Goal: Use online tool/utility: Utilize a website feature to perform a specific function

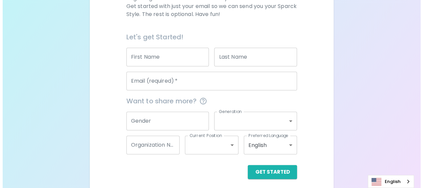
scroll to position [137, 0]
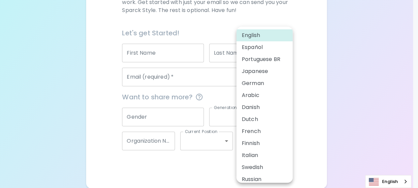
click at [264, 142] on body "Sparck Appreciation Style Quiz We are so excited to work with you to uncover yo…" at bounding box center [209, 25] width 418 height 325
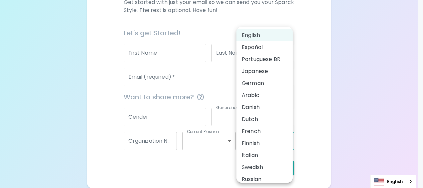
scroll to position [29, 0]
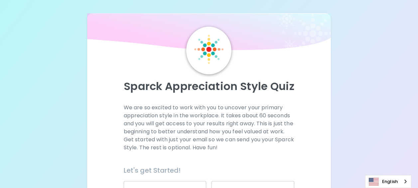
scroll to position [137, 0]
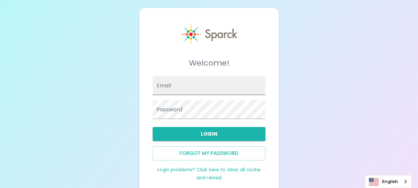
click at [183, 87] on input "Email" at bounding box center [209, 85] width 113 height 19
click at [186, 82] on input "Email" at bounding box center [209, 85] width 113 height 19
type input "w"
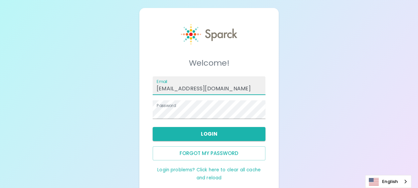
drag, startPoint x: 260, startPoint y: 88, endPoint x: 224, endPoint y: 91, distance: 36.7
click at [224, 91] on input "[EMAIL_ADDRESS][DOMAIN_NAME]" at bounding box center [209, 85] width 113 height 19
type input "[EMAIL_ADDRESS][DOMAIN_NAME]"
click at [138, 108] on div "Welcome! Email wilaiporn.sangsawang@seagate.com Password Login Forgot my passwo…" at bounding box center [209, 102] width 418 height 205
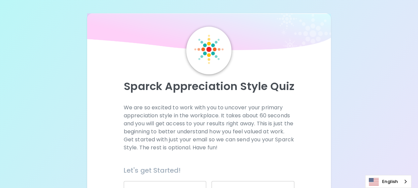
scroll to position [100, 0]
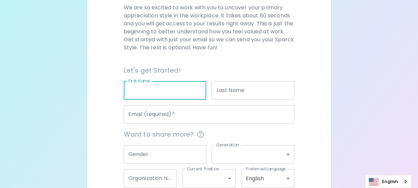
click at [162, 90] on input "First Name" at bounding box center [165, 90] width 83 height 19
type input "wilaiporn"
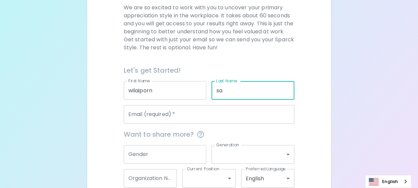
type input "s"
type input "Saengsawang"
click at [246, 118] on input "Email (required)   *" at bounding box center [209, 114] width 171 height 19
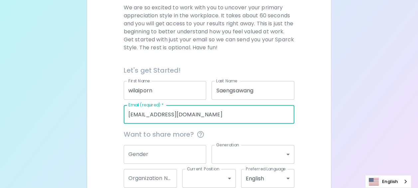
type input "[EMAIL_ADDRESS][DOMAIN_NAME]"
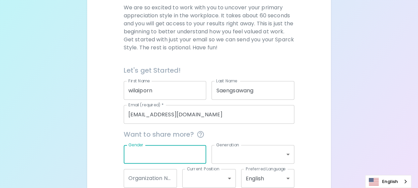
click at [195, 157] on input "Gender" at bounding box center [165, 154] width 83 height 19
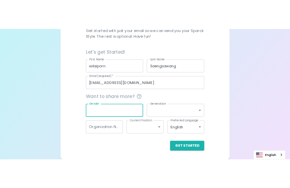
scroll to position [137, 0]
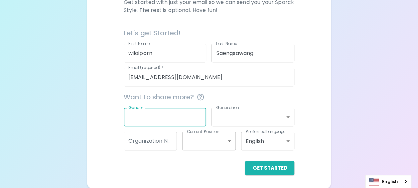
click at [250, 114] on body "Sparck Appreciation Style Quiz We are so excited to work with you to uncover yo…" at bounding box center [209, 25] width 418 height 325
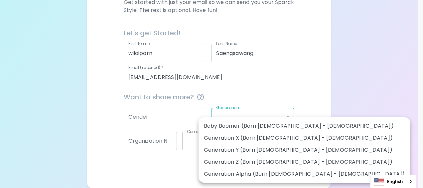
click at [163, 114] on div at bounding box center [211, 94] width 423 height 188
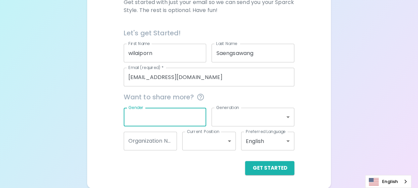
click at [162, 113] on input "Gender" at bounding box center [165, 116] width 83 height 19
type input "y"
click at [229, 115] on body "Sparck Appreciation Style Quiz We are so excited to work with you to uncover yo…" at bounding box center [211, 25] width 423 height 325
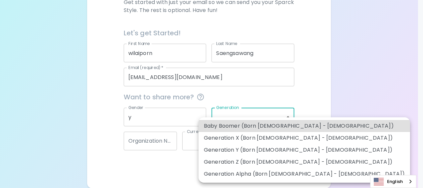
click at [278, 137] on li "Generation X (Born [DEMOGRAPHIC_DATA] - [DEMOGRAPHIC_DATA])" at bounding box center [305, 138] width 212 height 12
type input "generation_x"
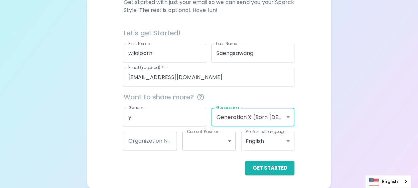
drag, startPoint x: 170, startPoint y: 118, endPoint x: 175, endPoint y: 112, distance: 8.3
click at [172, 116] on input "y" at bounding box center [165, 116] width 83 height 19
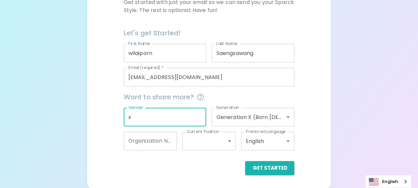
type input "x"
click at [177, 161] on div "Get Started" at bounding box center [209, 168] width 171 height 14
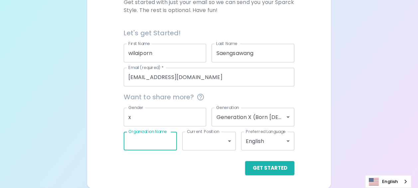
click at [166, 143] on input "Organization Name" at bounding box center [151, 140] width 54 height 19
click at [165, 156] on div "Get Started" at bounding box center [206, 162] width 176 height 25
click at [230, 142] on body "Sparck Appreciation Style Quiz We are so excited to work with you to uncover yo…" at bounding box center [209, 25] width 418 height 325
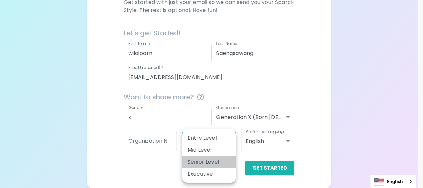
click at [200, 160] on li "Senior Level" at bounding box center [209, 162] width 54 height 12
type input "senior_level"
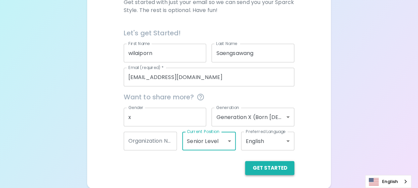
click at [273, 164] on button "Get Started" at bounding box center [269, 168] width 49 height 14
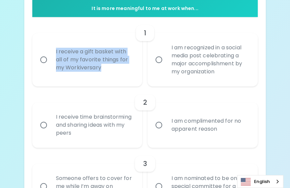
drag, startPoint x: 56, startPoint y: 49, endPoint x: 105, endPoint y: 71, distance: 53.8
click at [105, 71] on div "I receive a gift basket with all of my favorite things for my Workiversary" at bounding box center [95, 60] width 88 height 40
copy div "I receive a gift basket with all of my favorite things for my Workiversary"
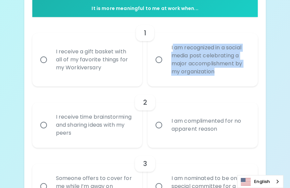
drag, startPoint x: 172, startPoint y: 47, endPoint x: 220, endPoint y: 74, distance: 55.3
click at [220, 74] on div "I am recognized in a social media post celebrating a major accomplishment by my…" at bounding box center [210, 60] width 88 height 48
drag, startPoint x: 220, startPoint y: 74, endPoint x: 215, endPoint y: 70, distance: 6.6
click at [215, 70] on div "I am recognized in a social media post celebrating a major accomplishment by my…" at bounding box center [210, 60] width 88 height 48
copy div "I am recognized in a social media post celebrating a major accomplishment by my…"
